Goal: Transaction & Acquisition: Purchase product/service

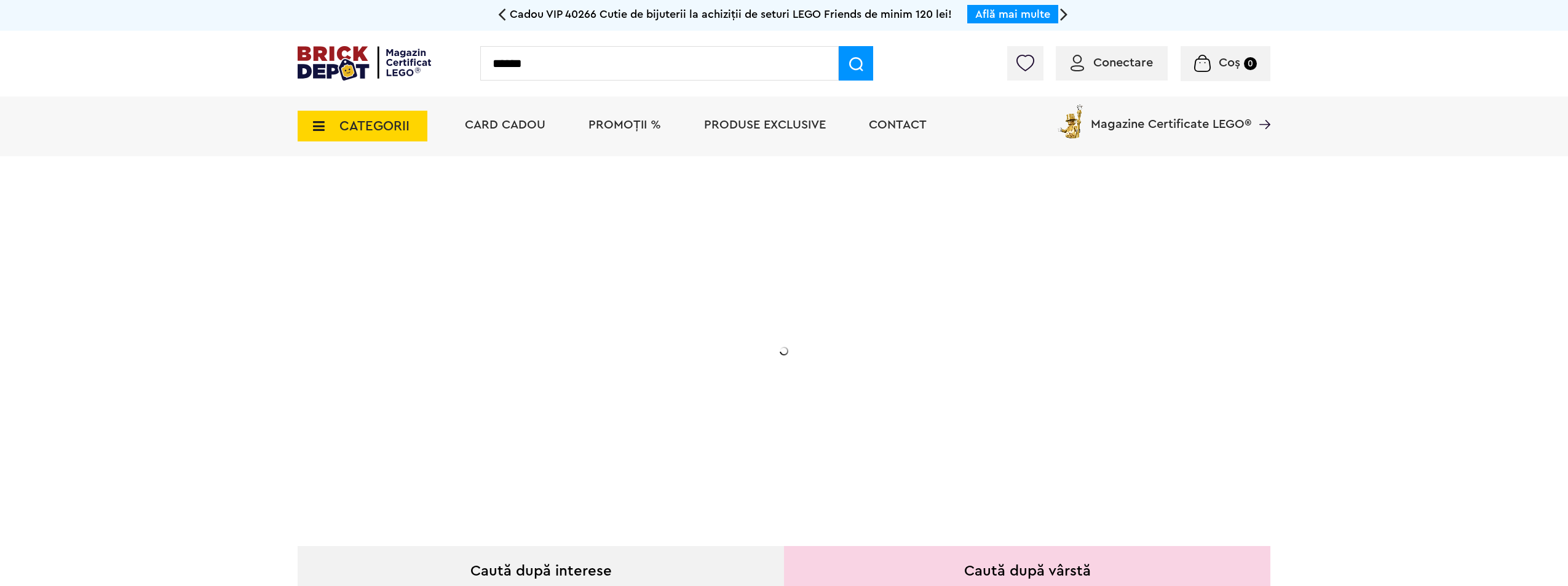
type input "******"
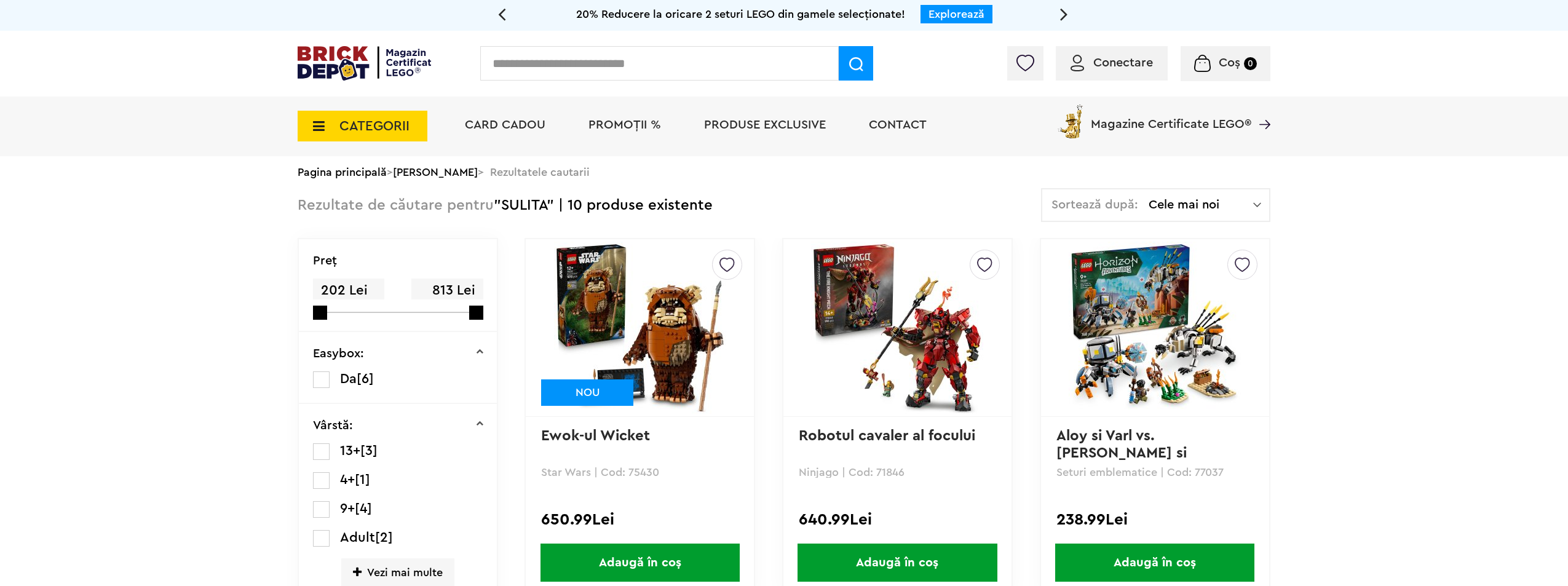
click at [578, 65] on input "text" at bounding box center [659, 64] width 358 height 34
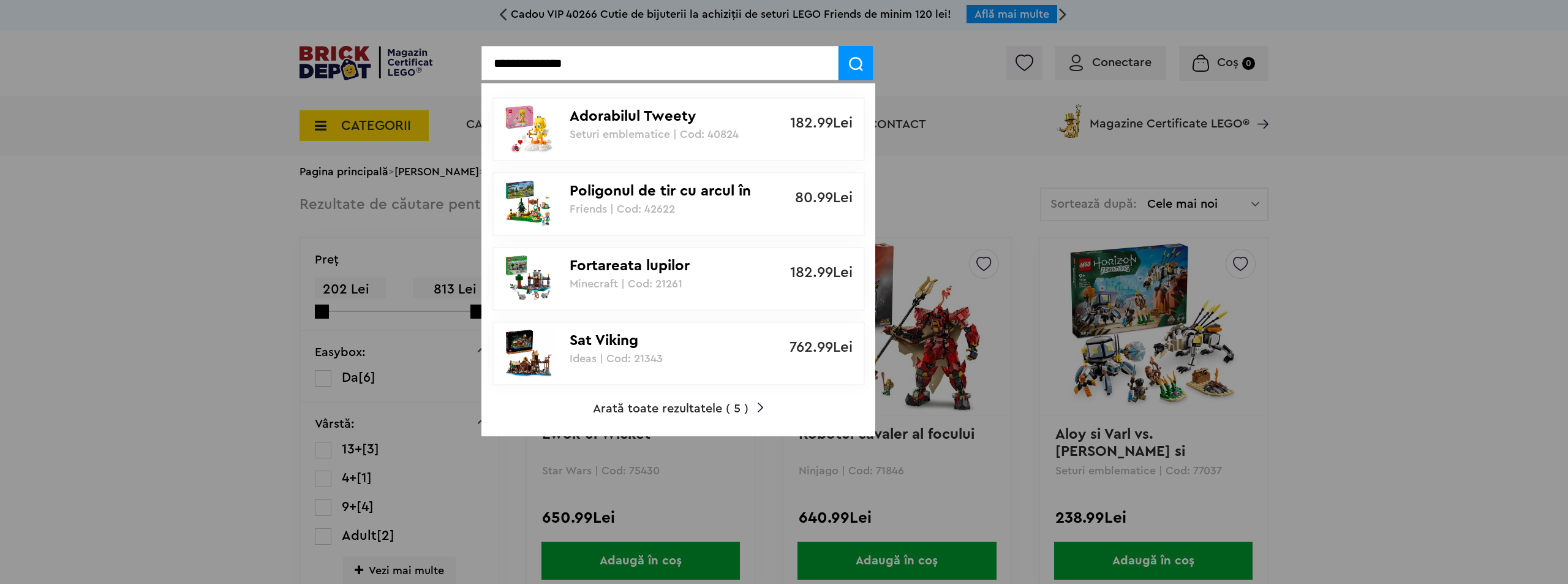
type input "**********"
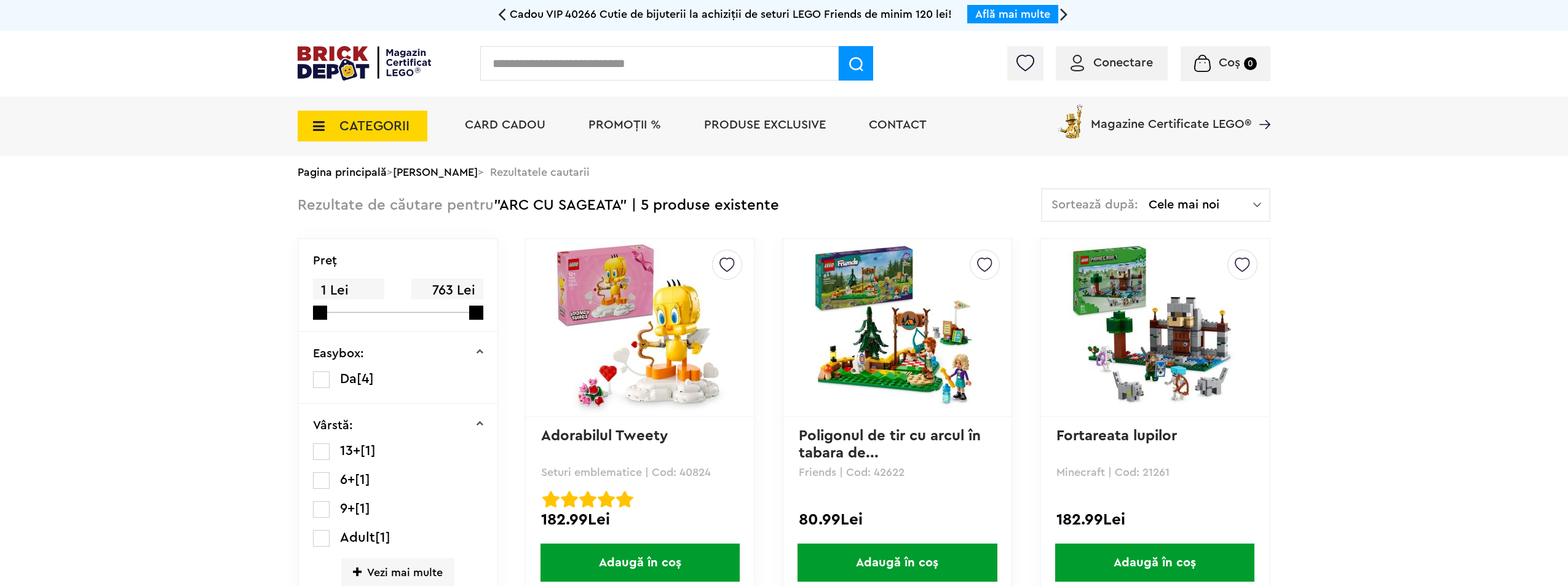
click at [339, 122] on span "CATEGORII" at bounding box center [374, 126] width 70 height 14
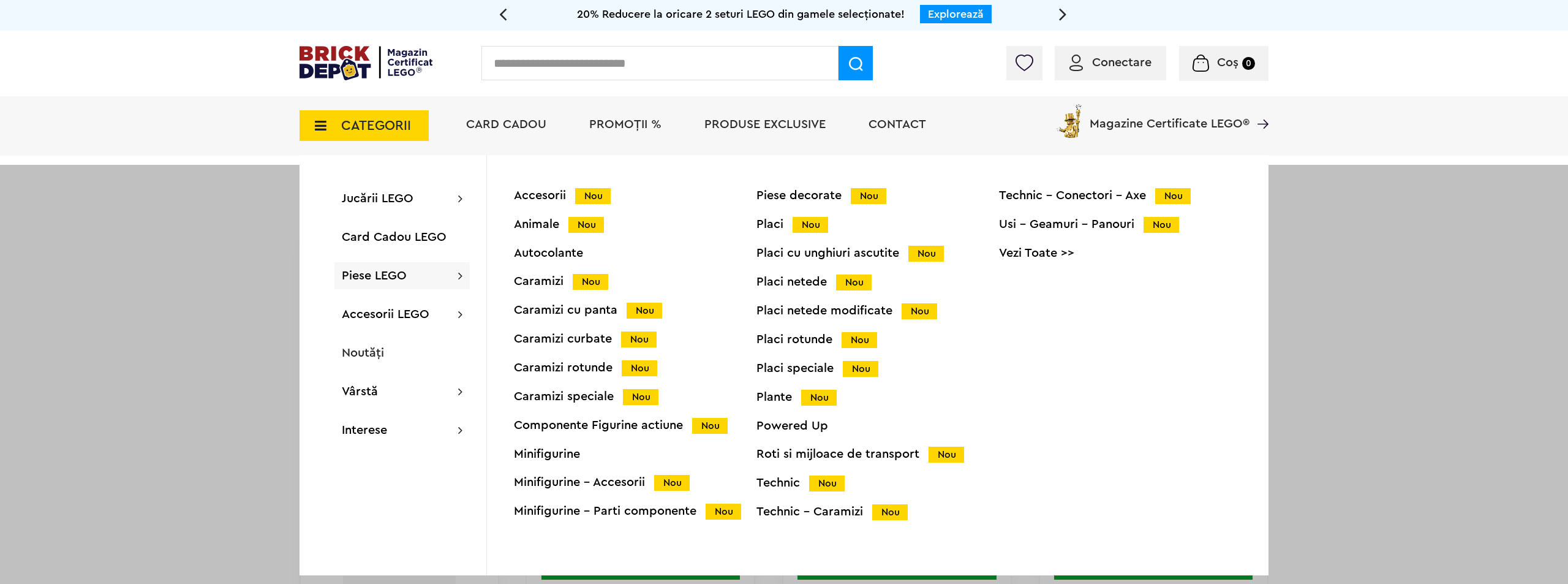
click at [442, 275] on div "Piese LEGO Accesorii Nou Animale Nou Autocolante Caramizi Nou Caramizi cu panta…" at bounding box center [403, 275] width 136 height 27
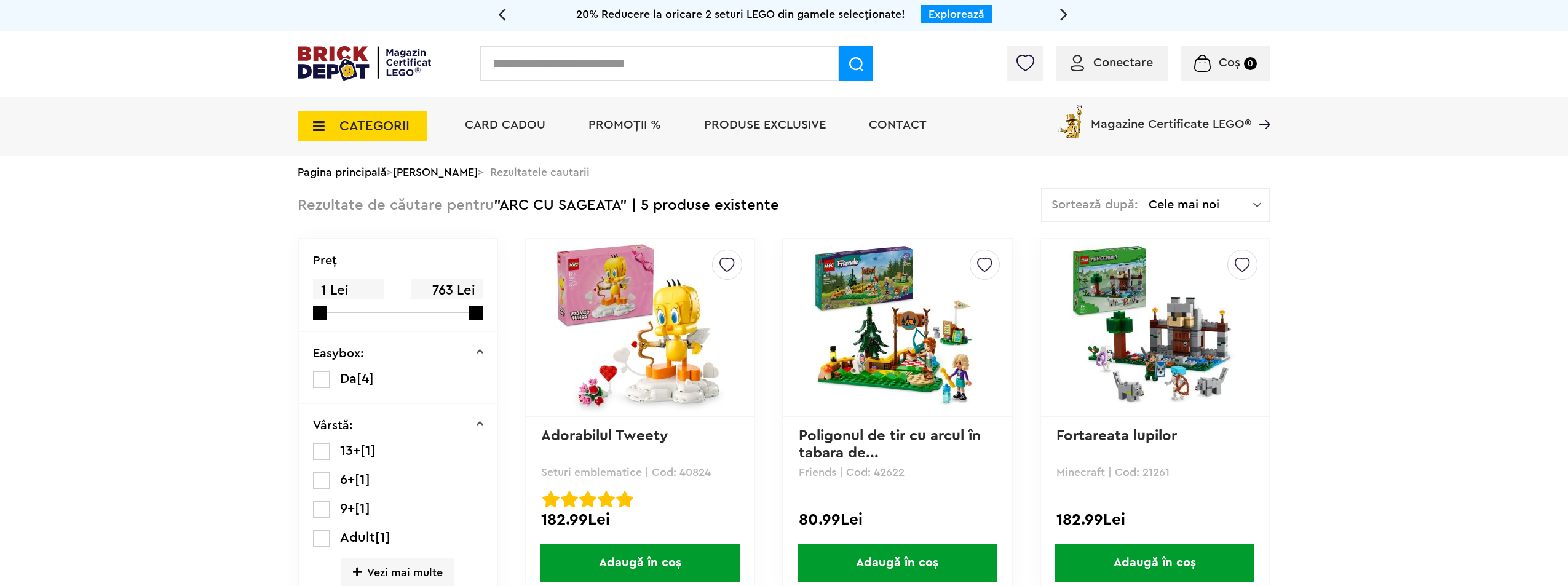
click at [382, 126] on span "CATEGORII" at bounding box center [374, 126] width 70 height 14
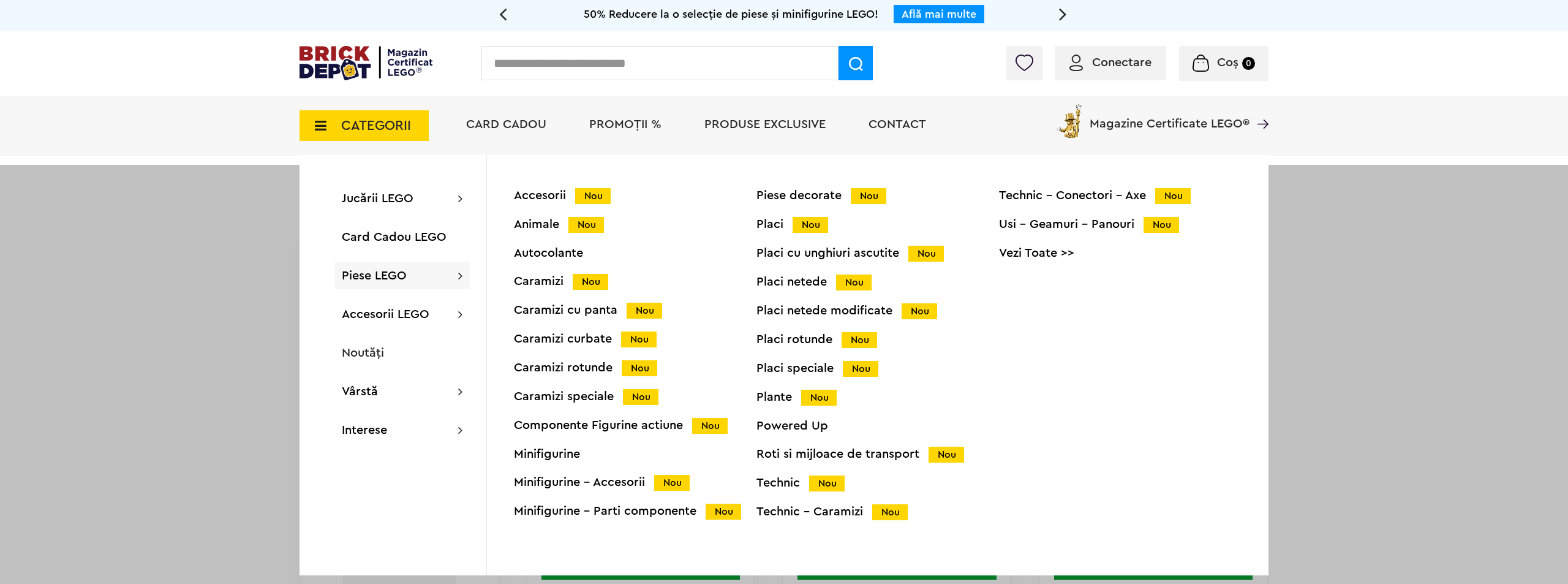
click at [611, 487] on div "Minifigurine - Accesorii Nou" at bounding box center [635, 483] width 243 height 13
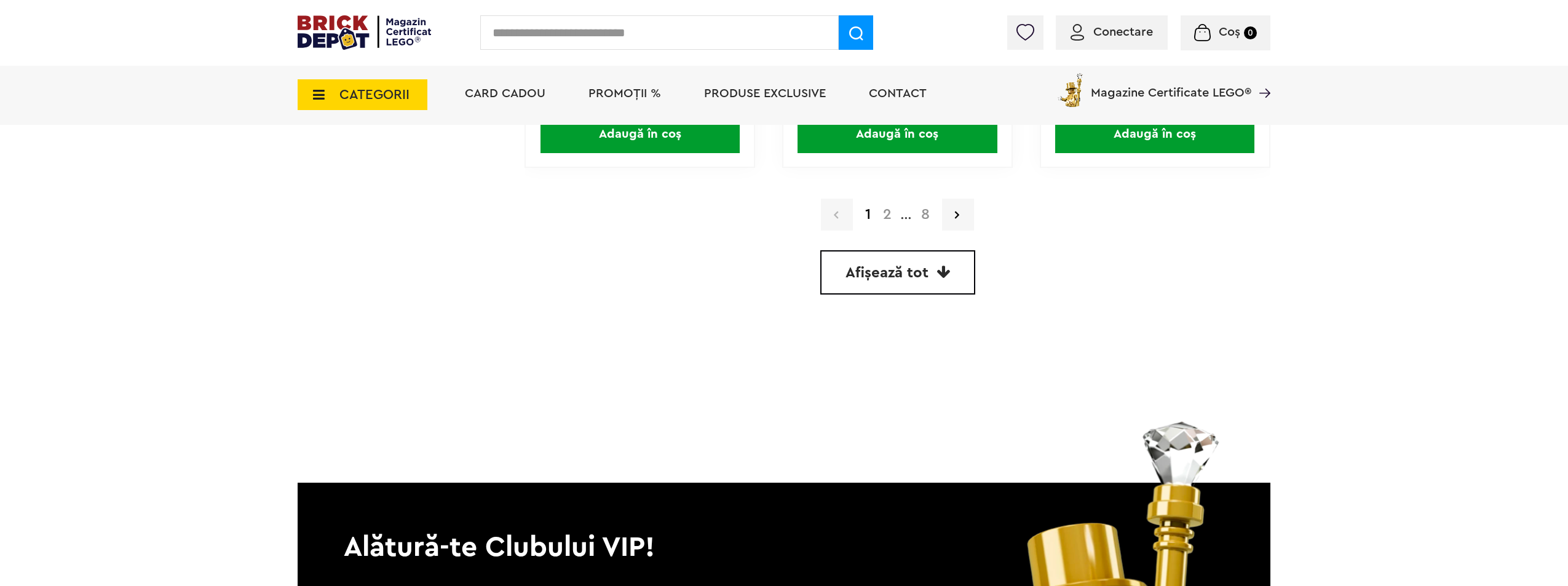
scroll to position [3726, 0]
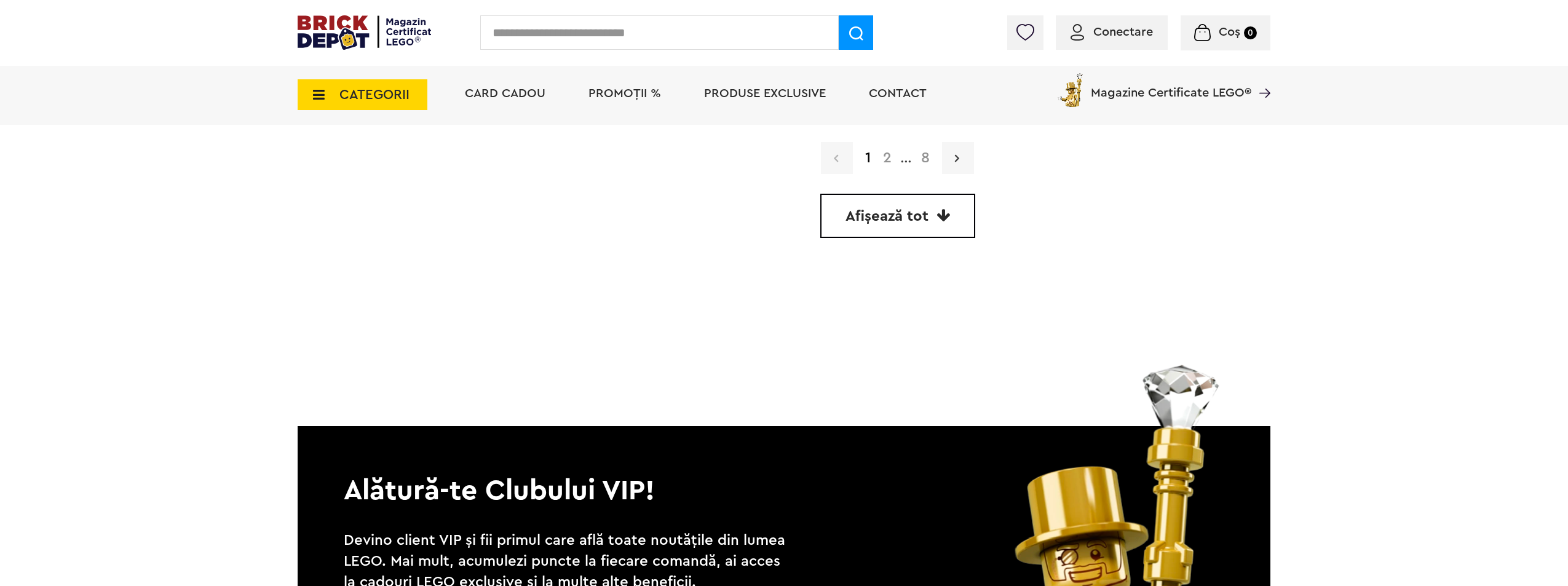
click at [963, 162] on link at bounding box center [957, 158] width 32 height 32
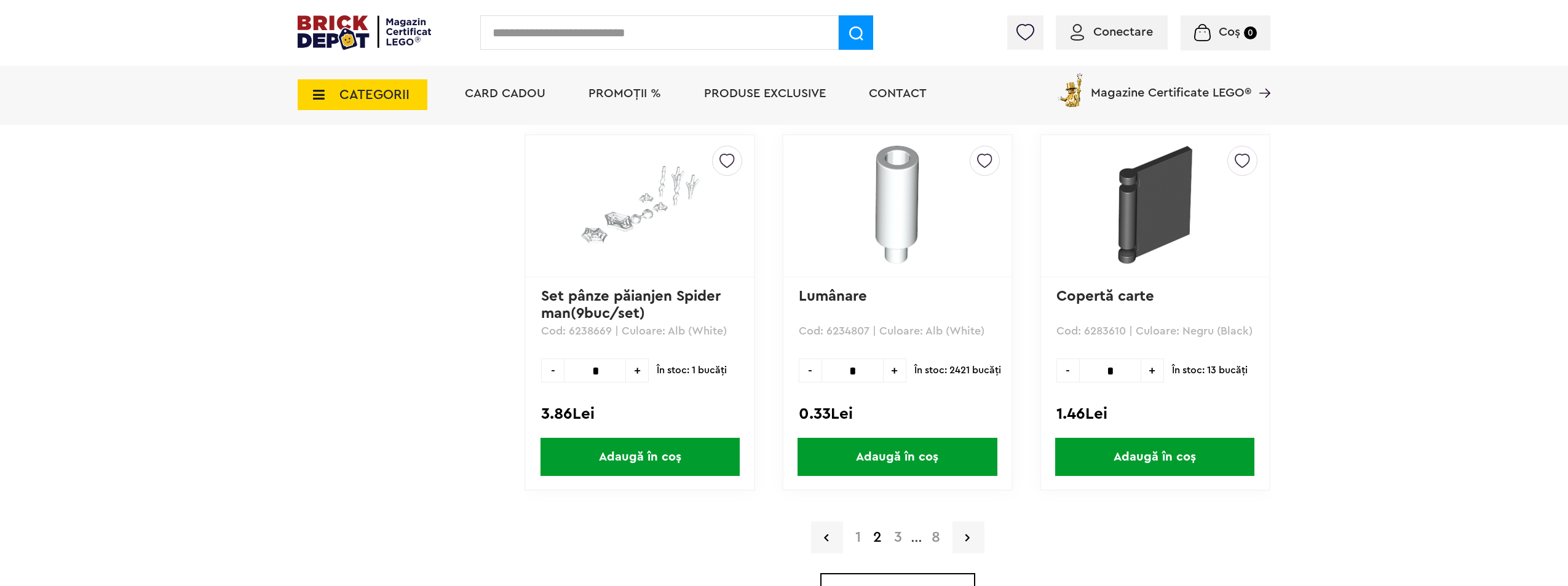
scroll to position [3383, 0]
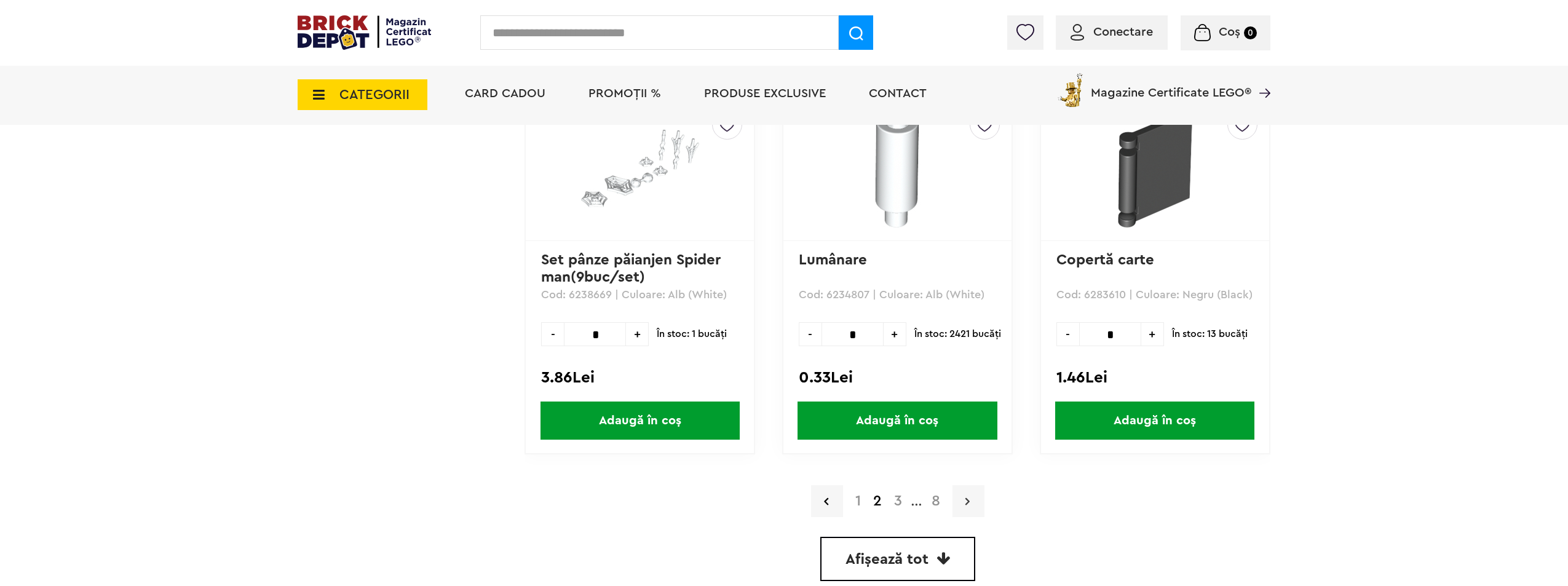
click at [977, 498] on link at bounding box center [968, 501] width 32 height 32
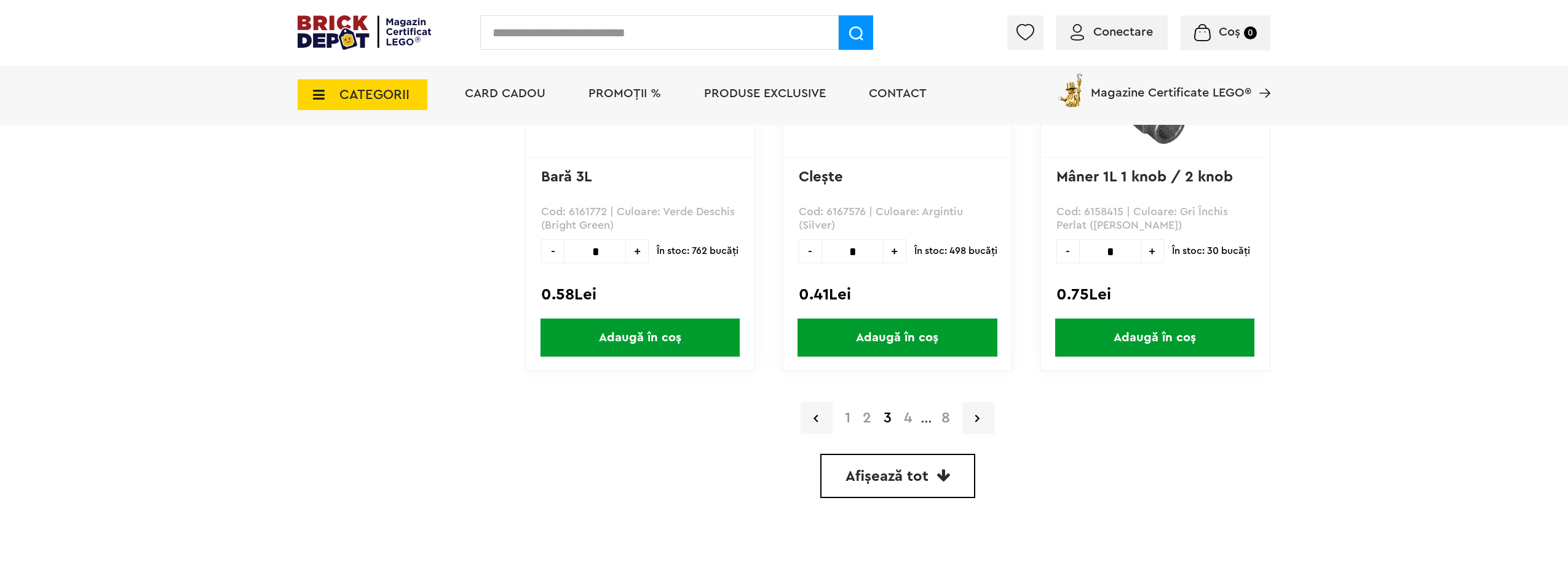
scroll to position [3634, 0]
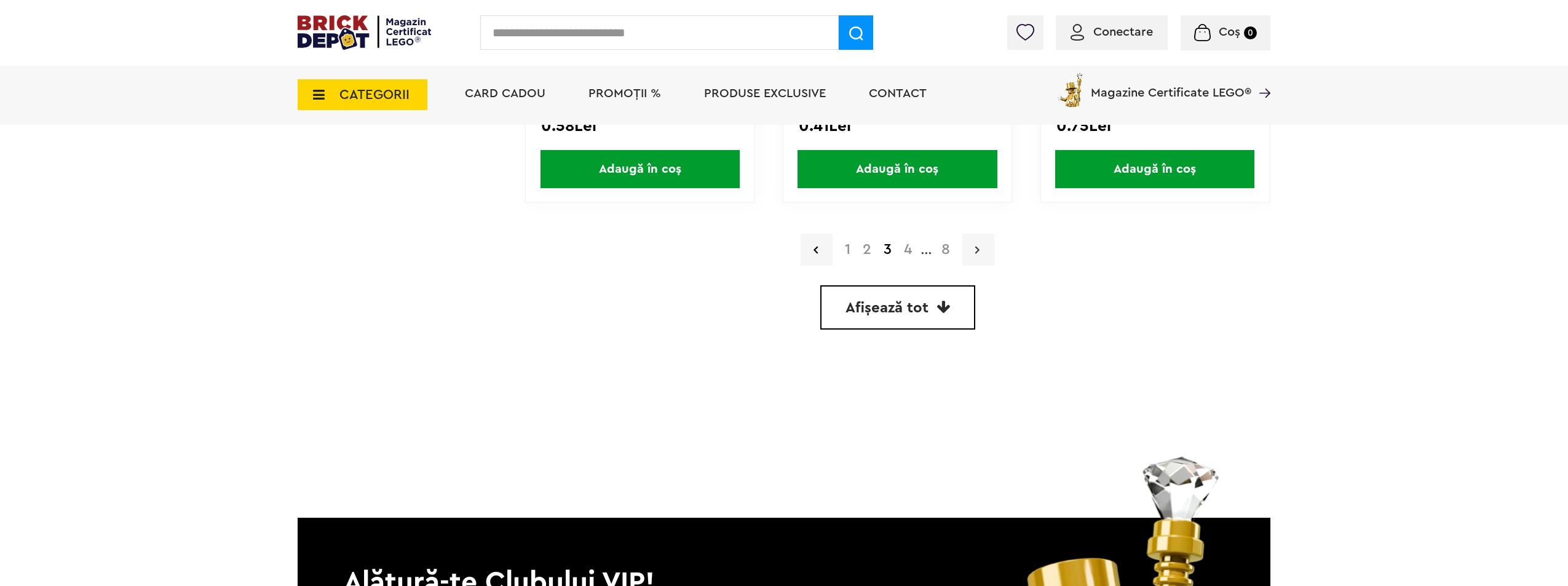
click at [977, 250] on icon at bounding box center [977, 250] width 4 height 12
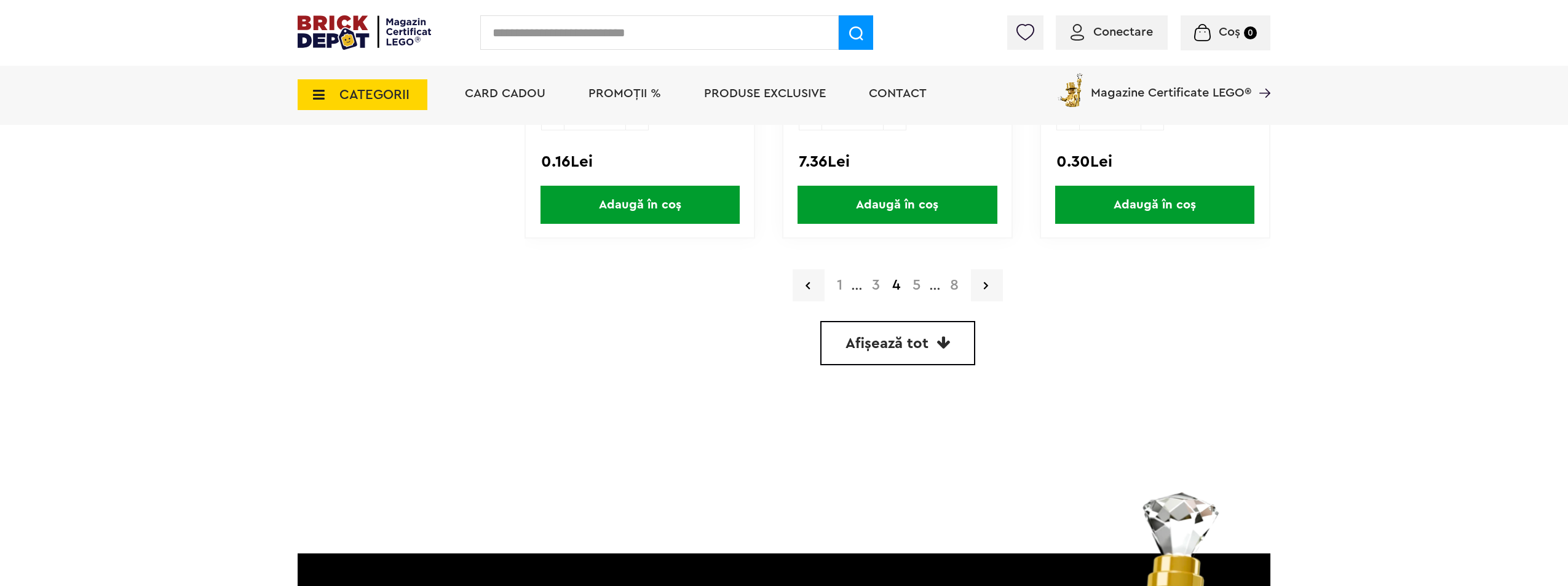
scroll to position [3594, 0]
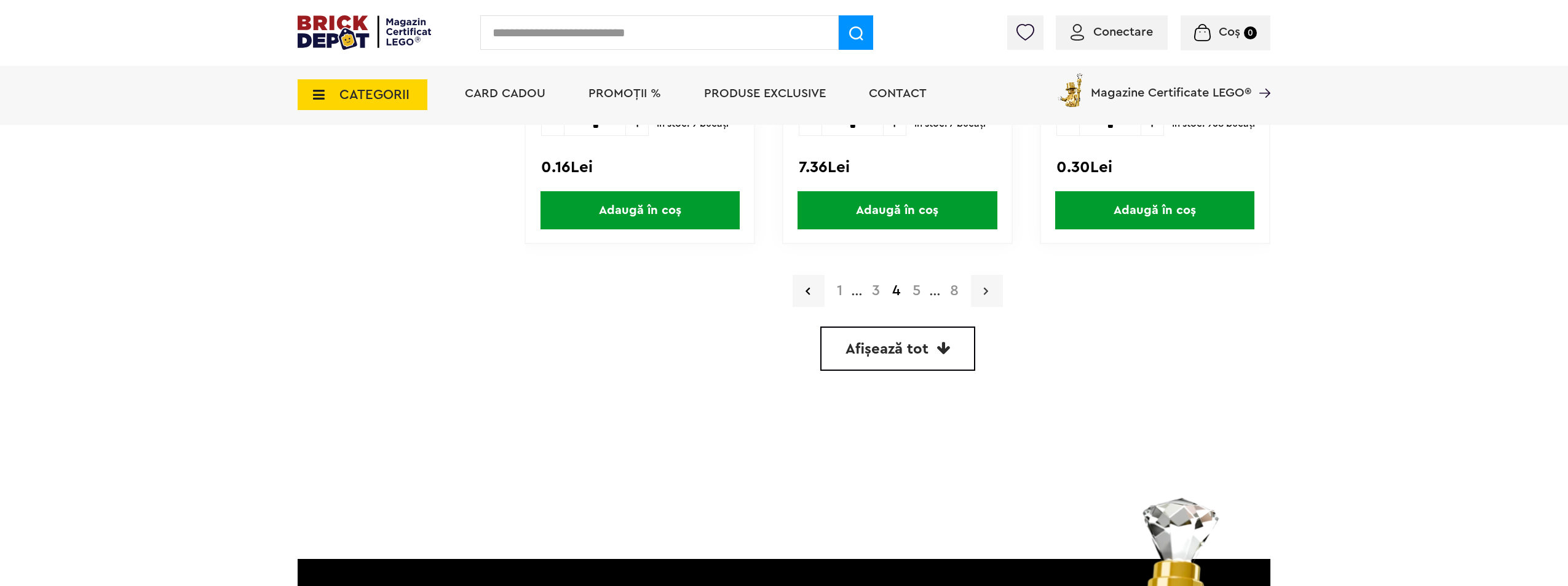
click at [993, 295] on link at bounding box center [986, 290] width 32 height 32
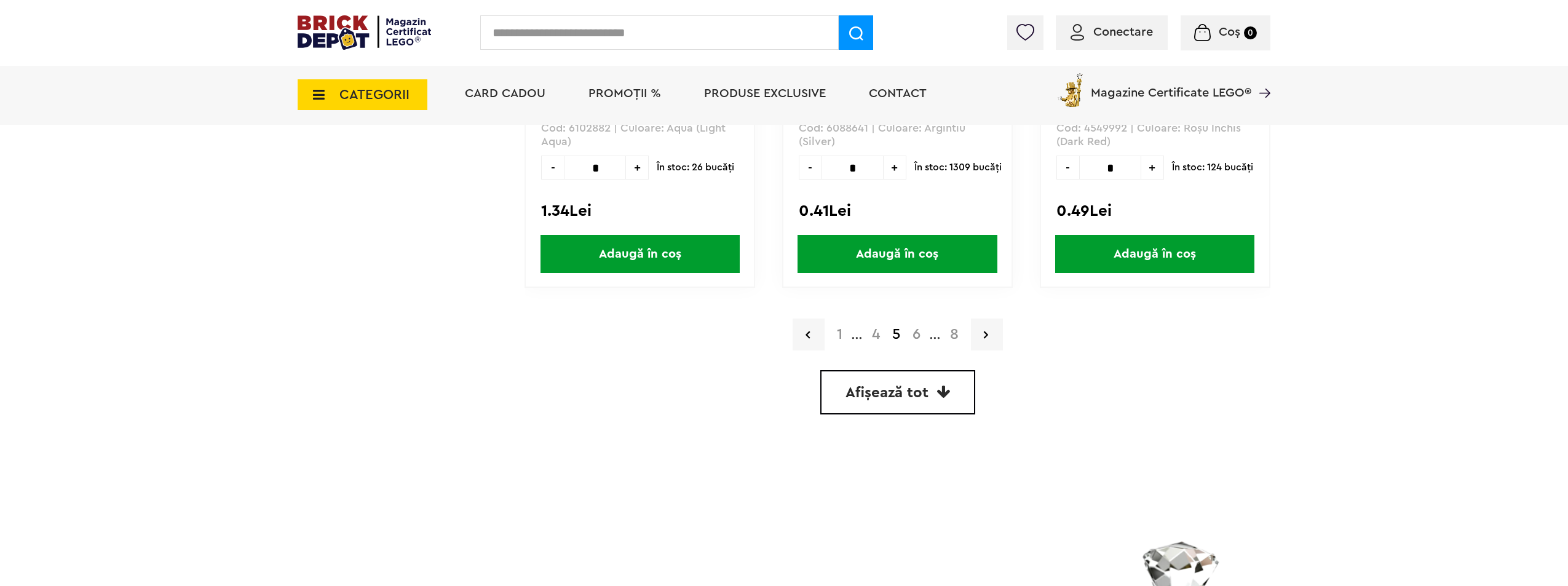
scroll to position [3613, 0]
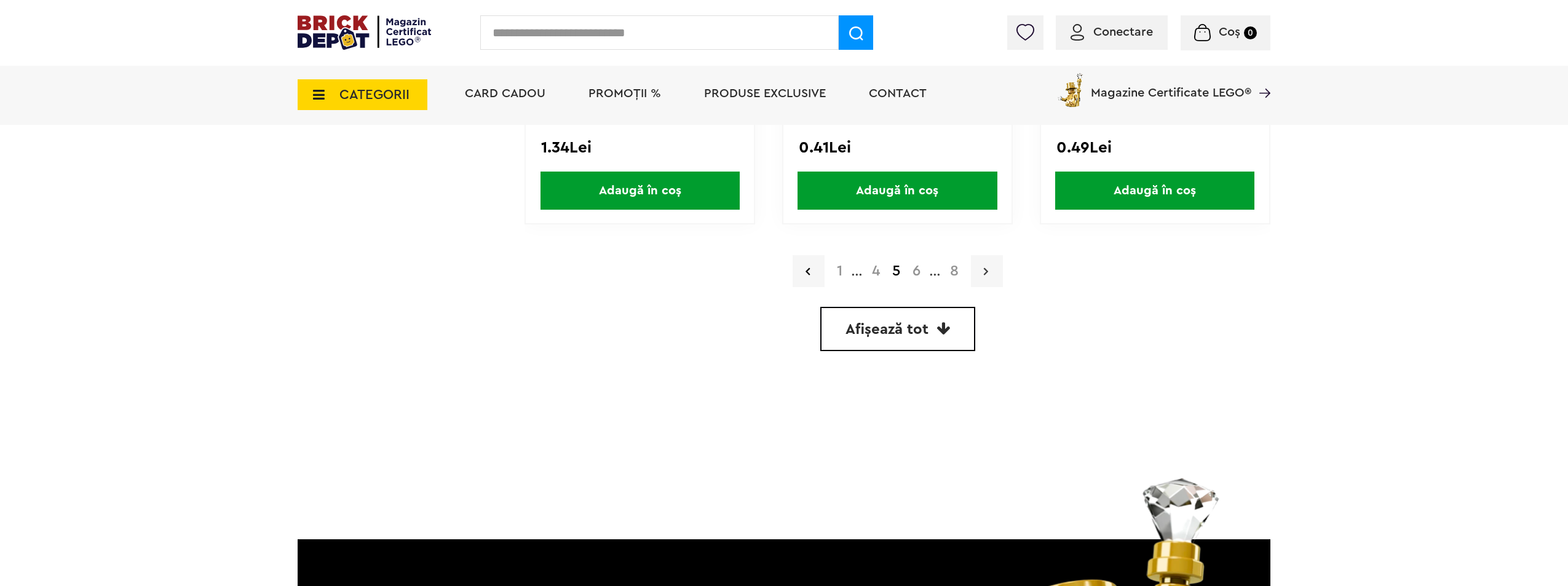
click at [982, 267] on link at bounding box center [986, 271] width 32 height 32
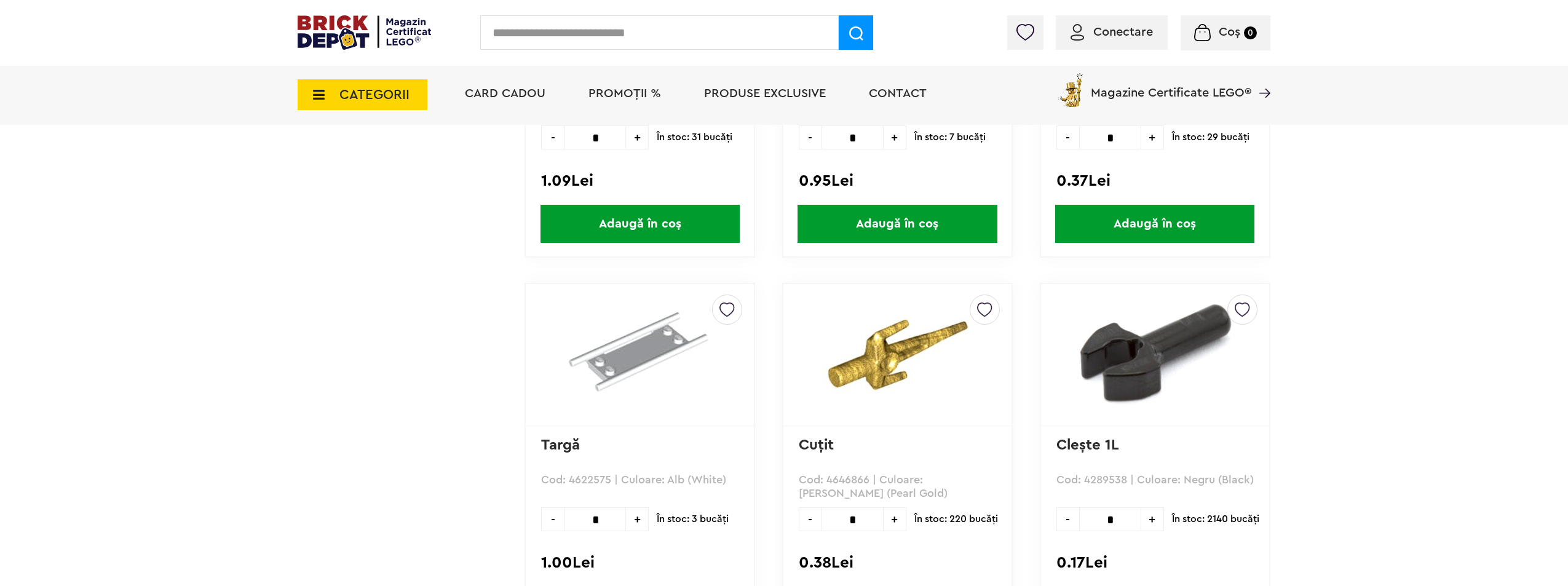
scroll to position [3402, 0]
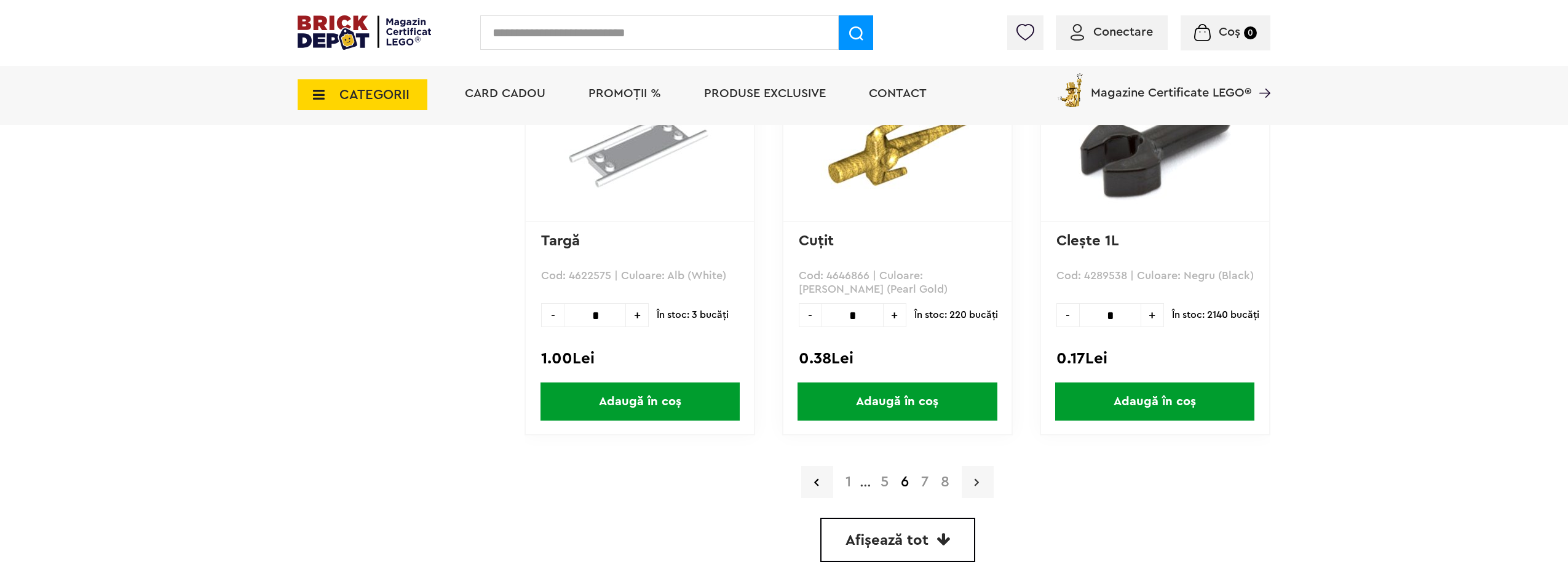
click at [980, 489] on link at bounding box center [977, 482] width 32 height 32
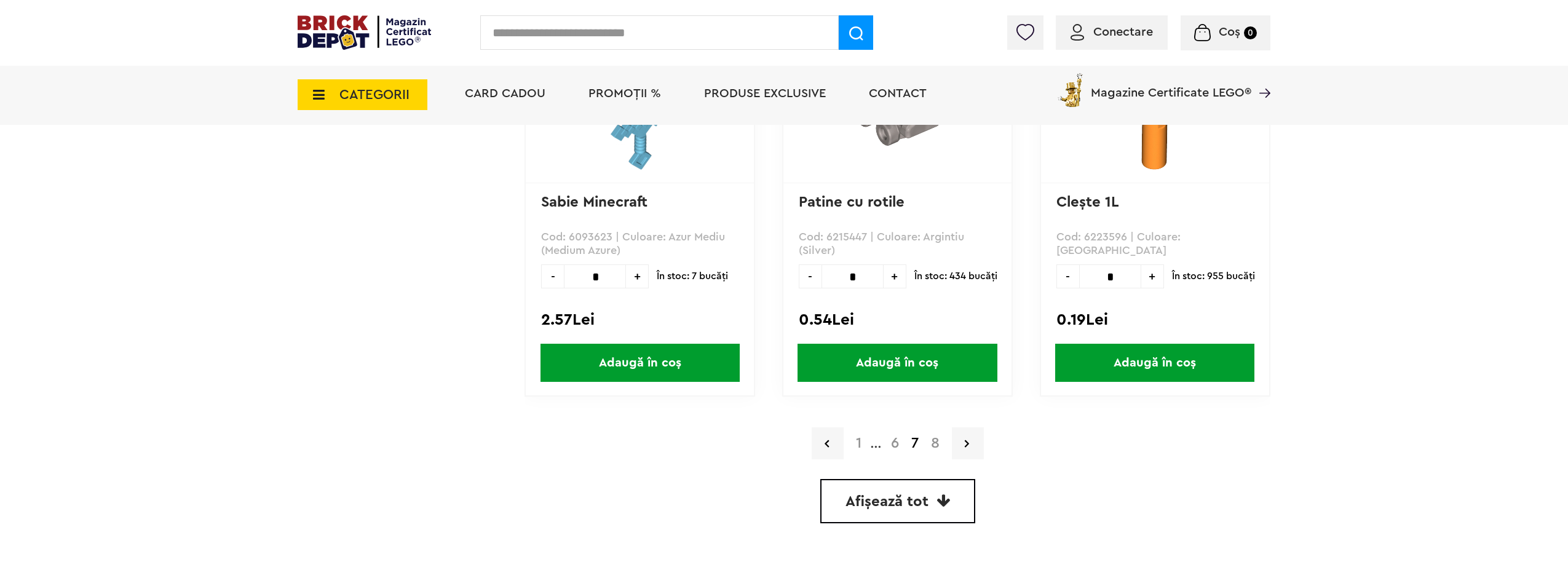
scroll to position [3444, 0]
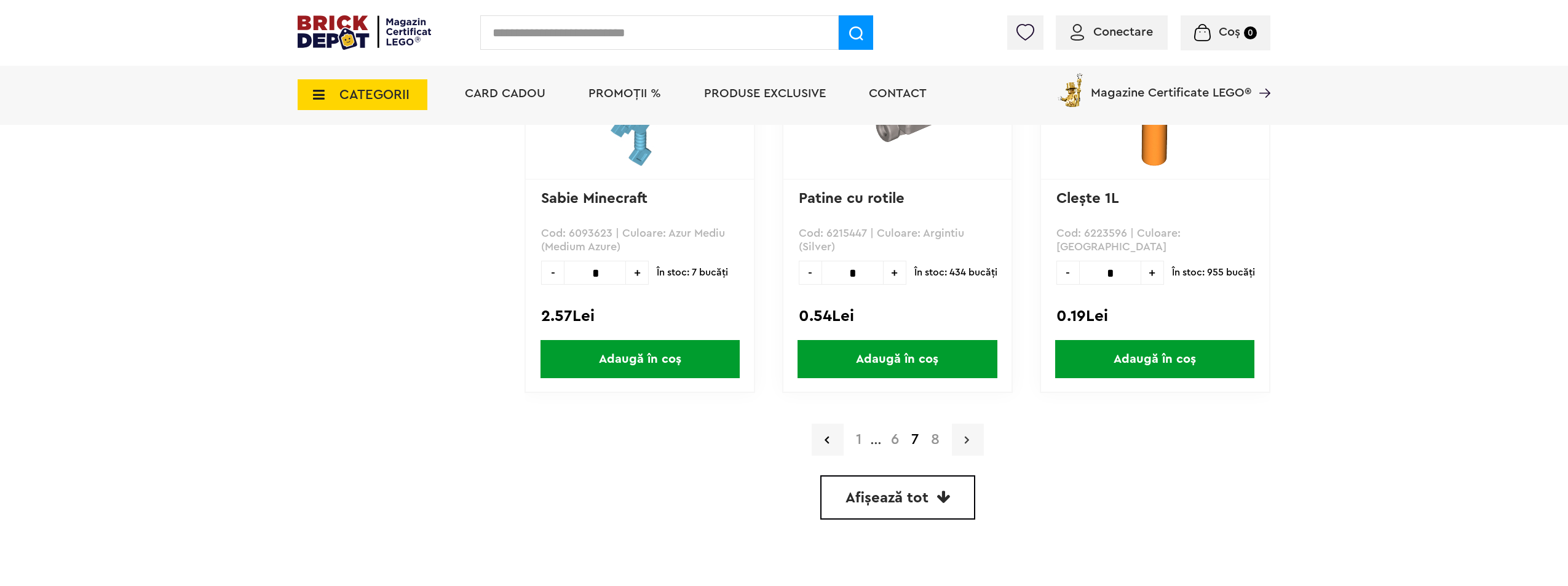
click at [962, 452] on link at bounding box center [968, 440] width 32 height 32
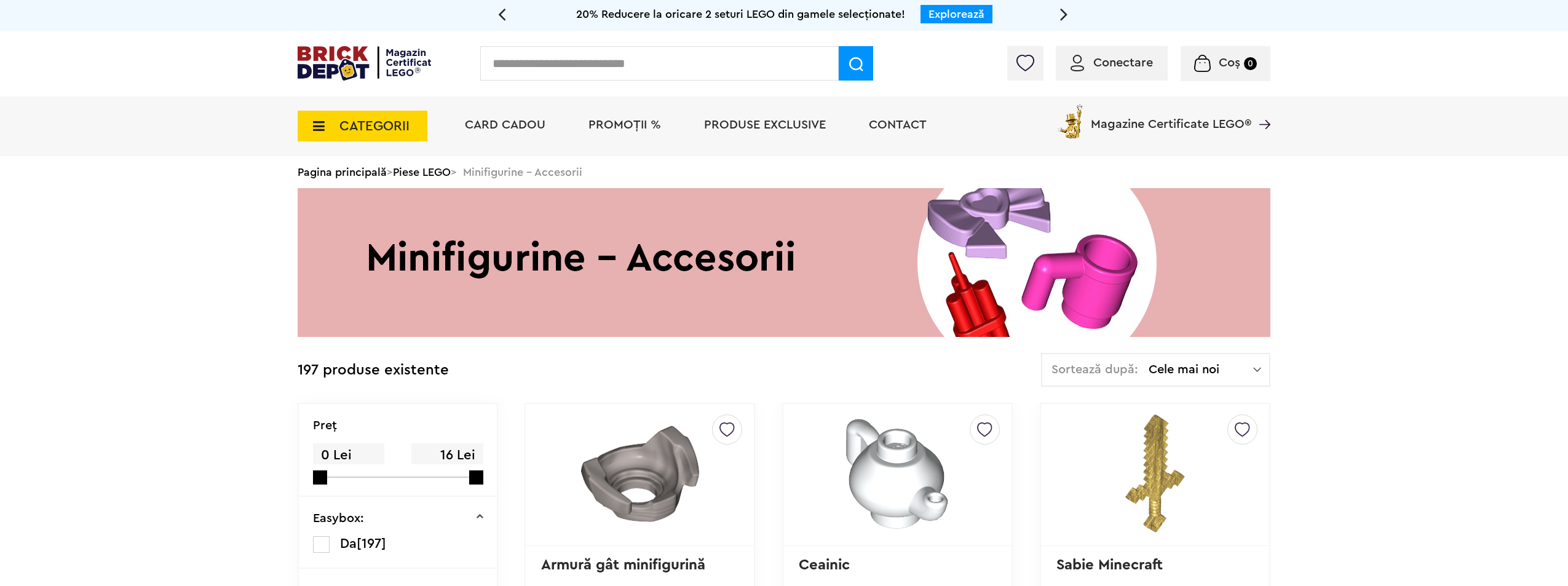
click at [327, 128] on span "CATEGORII" at bounding box center [362, 126] width 130 height 31
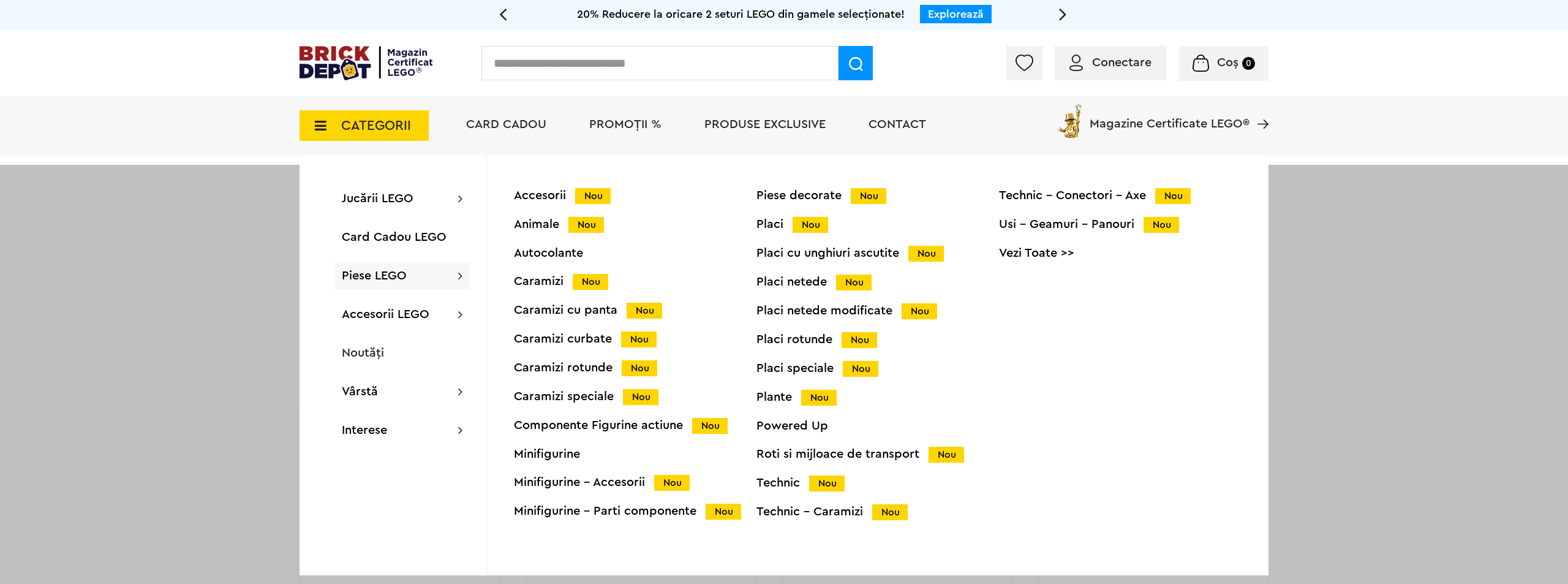
click at [544, 284] on div "Caramizi Nou" at bounding box center [635, 281] width 243 height 13
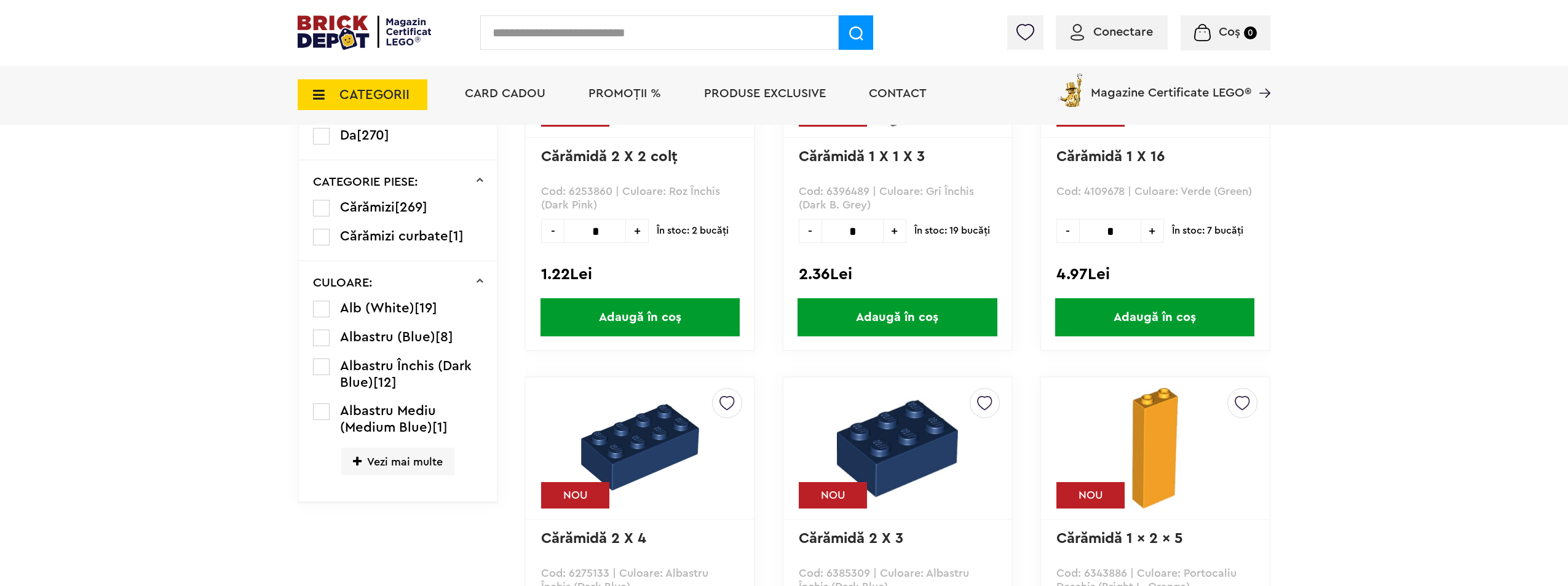
scroll to position [527, 0]
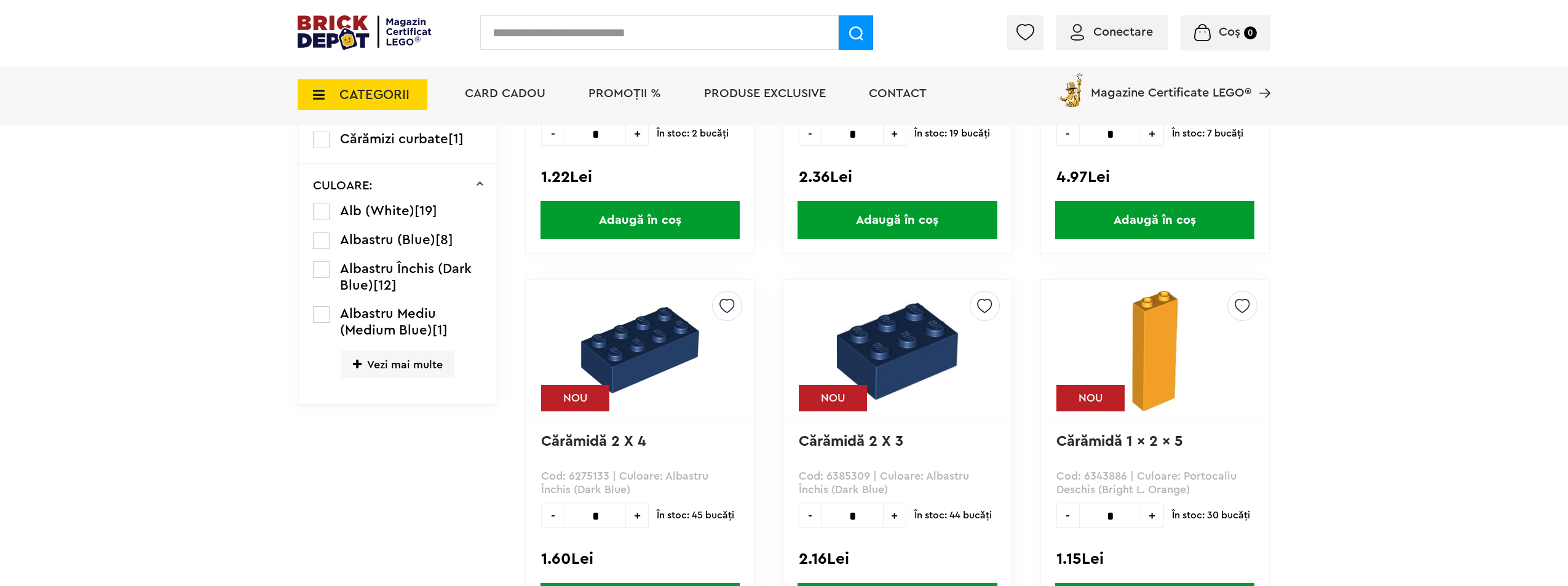
click at [385, 398] on div "CULOARE: Alb (White) [19] Albastru (Blue) [8] Albastru Închis (Dark Blue) [12] …" at bounding box center [398, 285] width 198 height 241
click at [390, 366] on span "Vezi mai multe" at bounding box center [397, 365] width 113 height 28
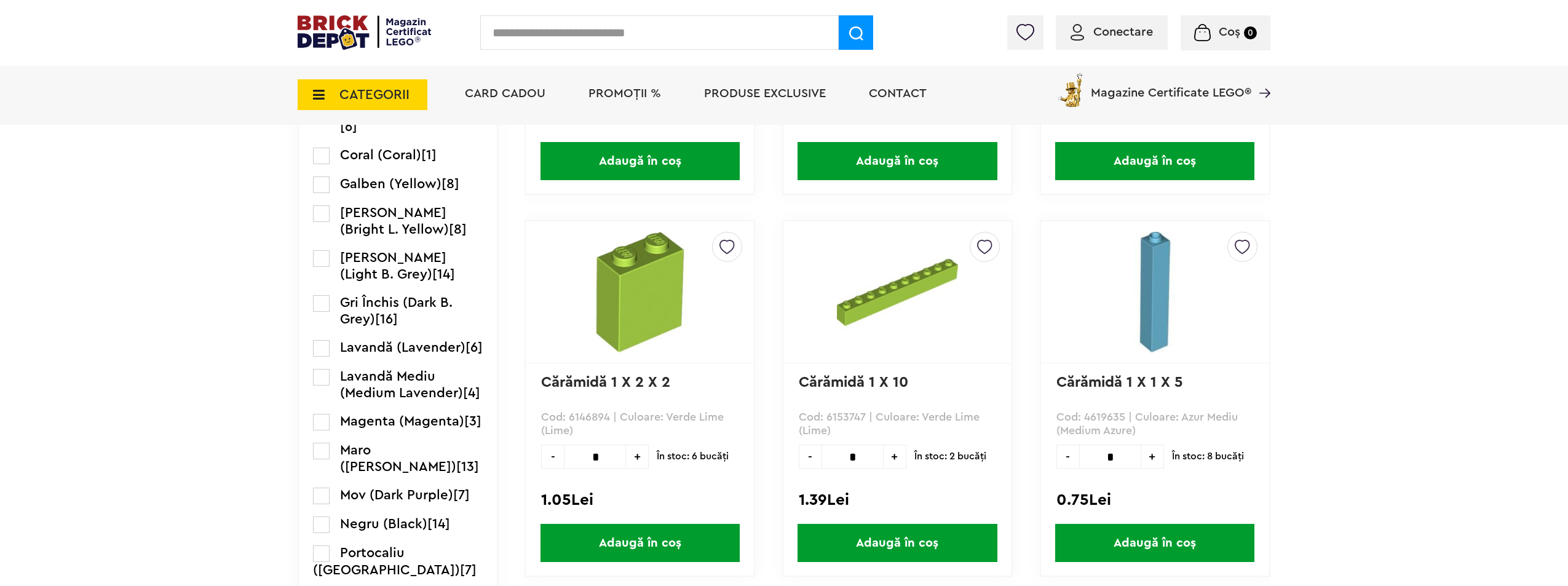
scroll to position [1019, 0]
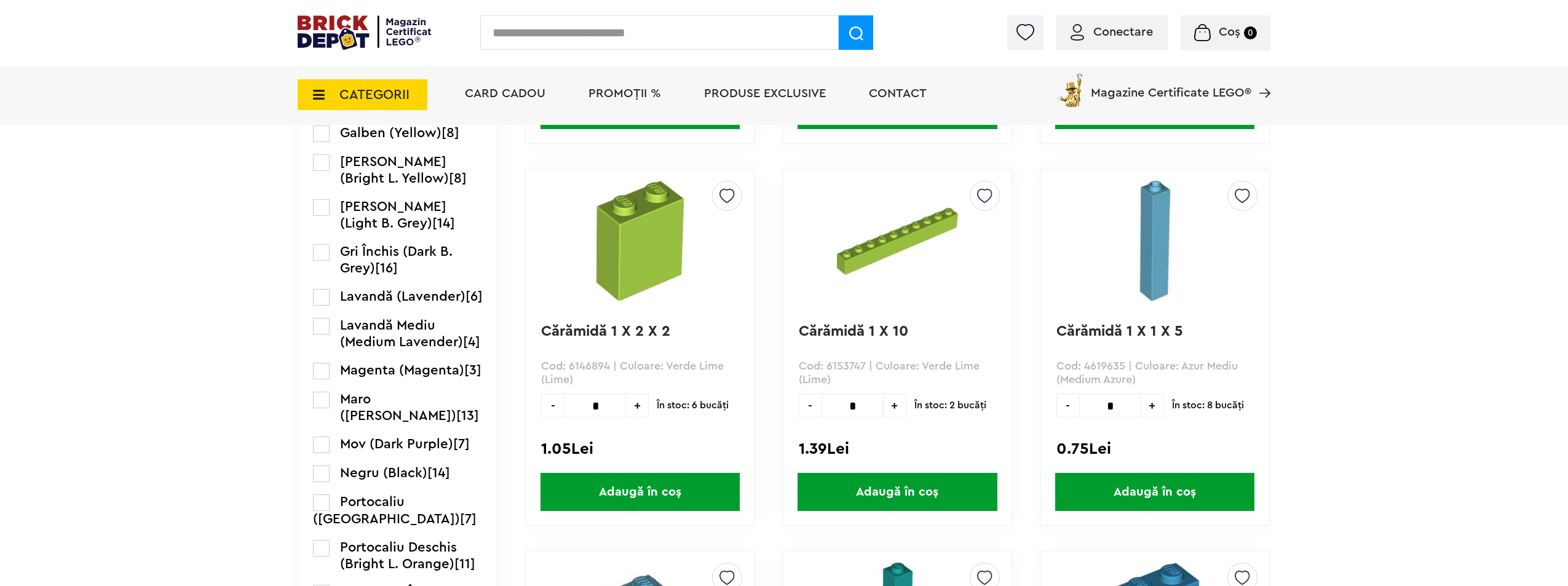
click at [315, 483] on label at bounding box center [320, 473] width 16 height 16
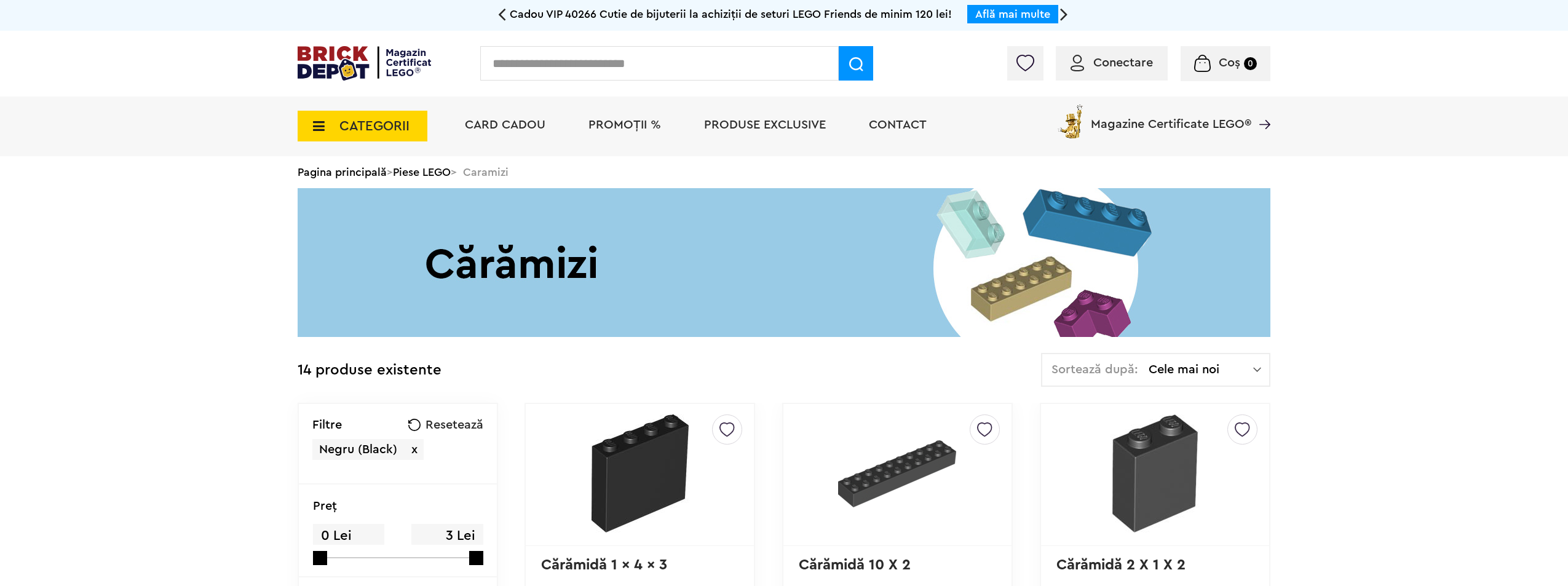
click at [1190, 368] on span "Cele mai noi" at bounding box center [1200, 370] width 104 height 12
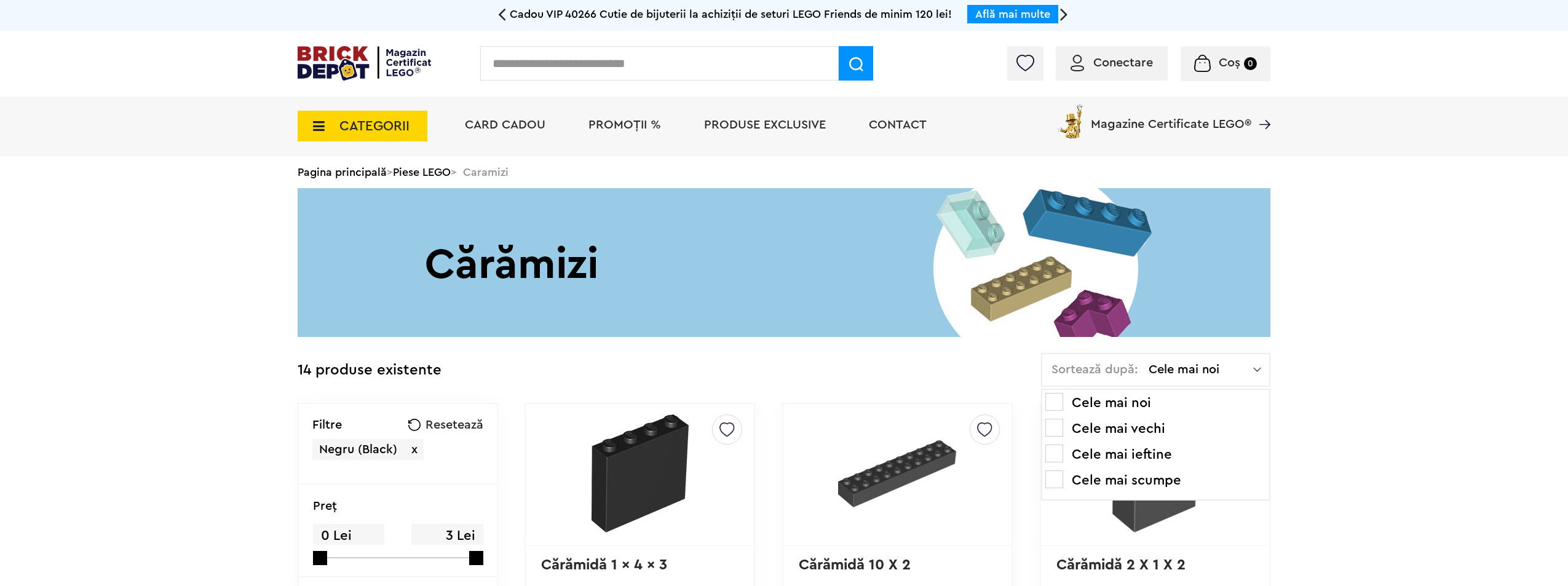
click at [1124, 461] on li "Cele mai ieftine" at bounding box center [1155, 454] width 221 height 20
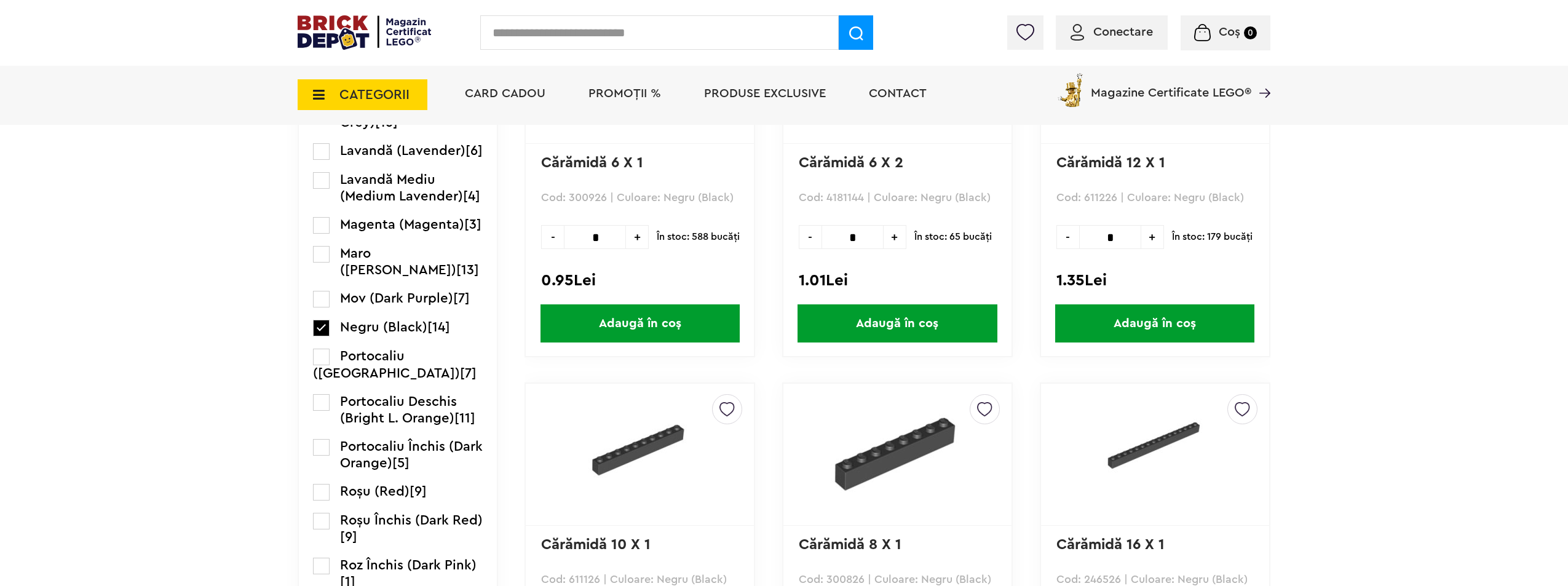
scroll to position [800, 0]
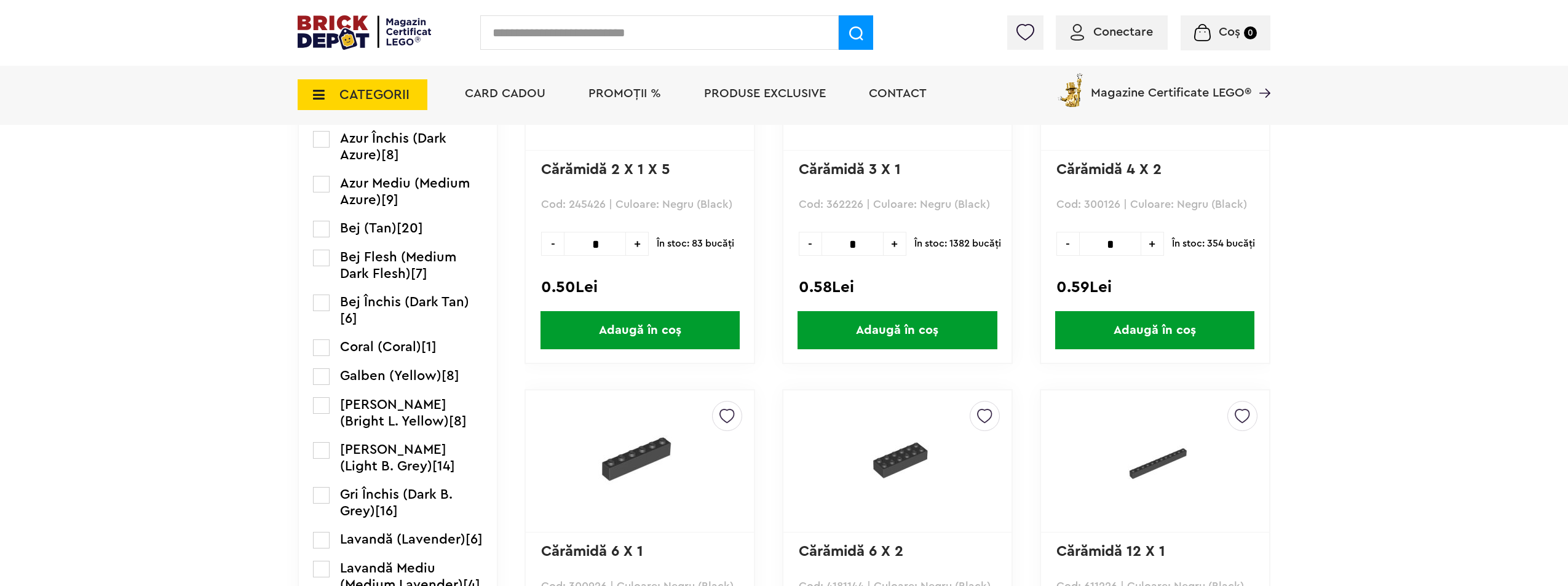
click at [322, 449] on label at bounding box center [320, 450] width 16 height 16
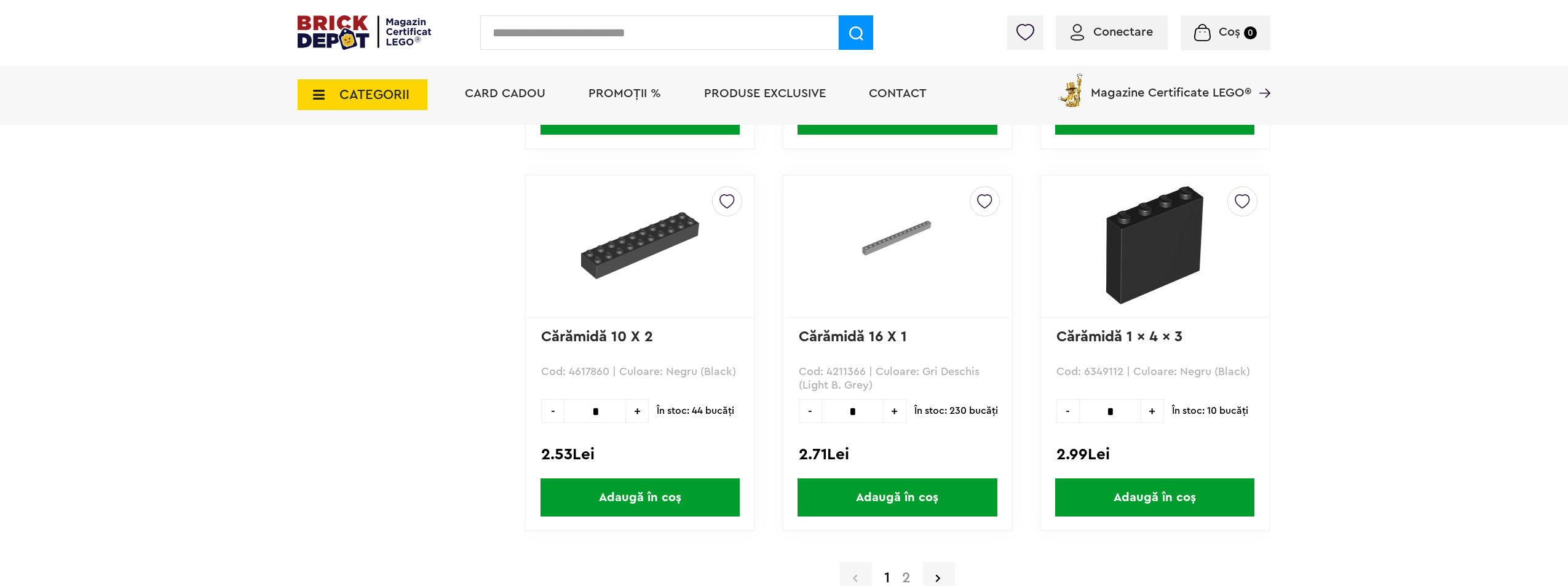
scroll to position [3321, 0]
